Goal: Task Accomplishment & Management: Use online tool/utility

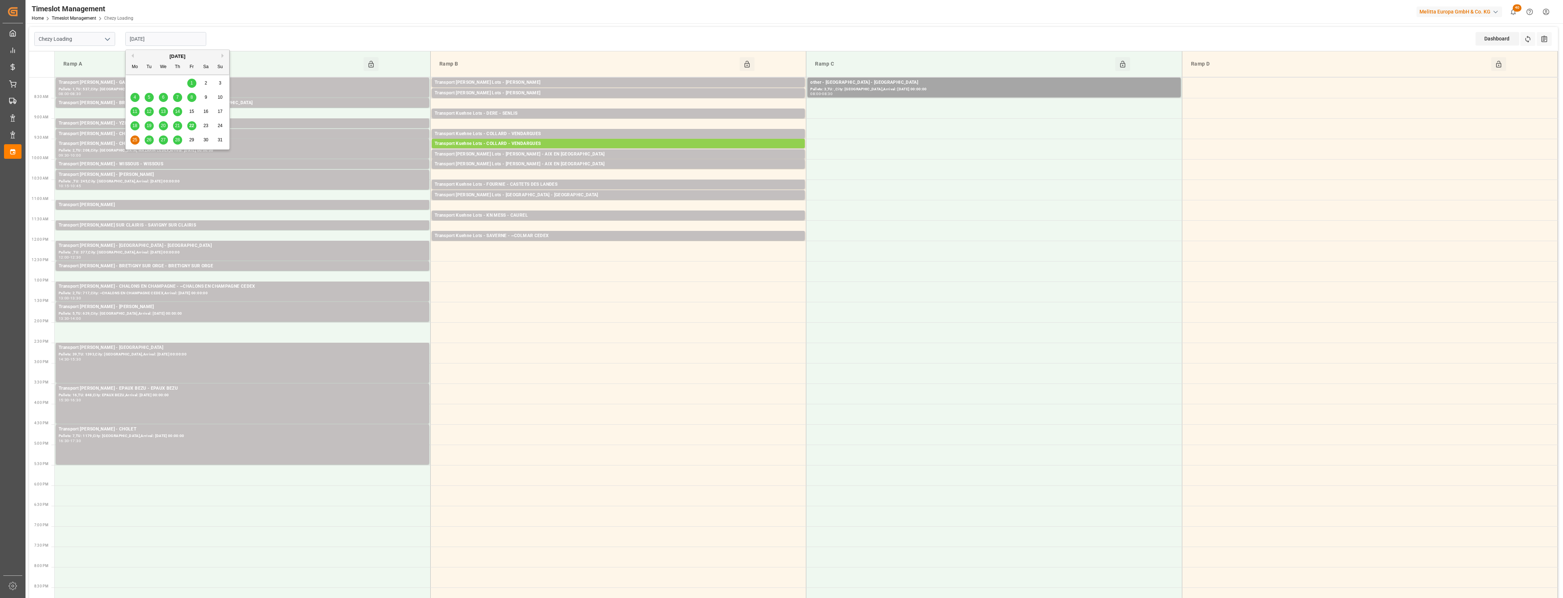
click at [163, 34] on input "[DATE]" at bounding box center [165, 39] width 81 height 14
click at [190, 126] on span "22" at bounding box center [191, 125] width 5 height 5
type input "[DATE]"
